Goal: Task Accomplishment & Management: Use online tool/utility

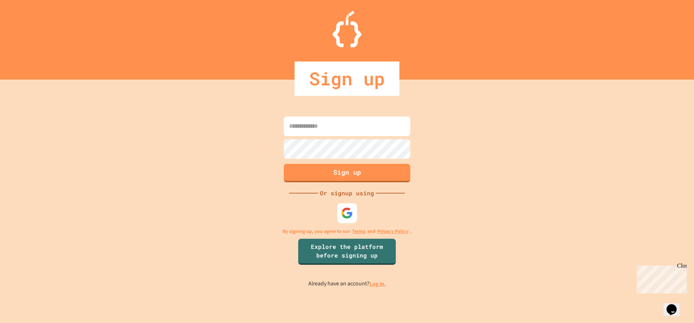
click at [346, 214] on img at bounding box center [347, 213] width 12 height 12
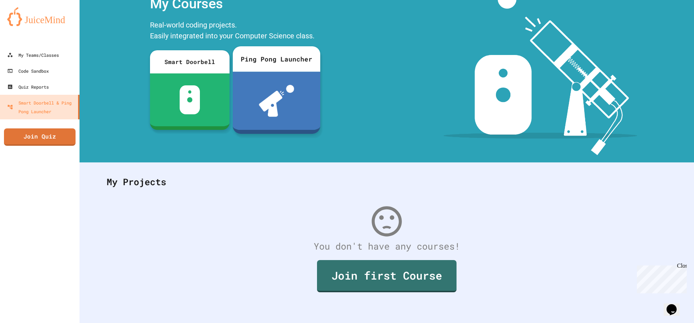
scroll to position [40, 0]
